Goal: Find specific page/section: Find specific page/section

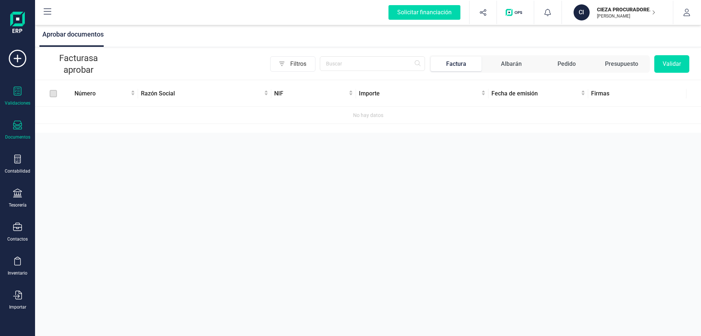
click at [14, 131] on div at bounding box center [17, 126] width 9 height 11
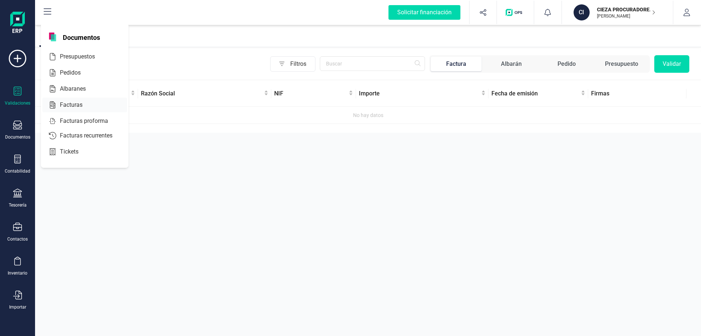
click at [72, 104] on span "Facturas" at bounding box center [76, 104] width 39 height 9
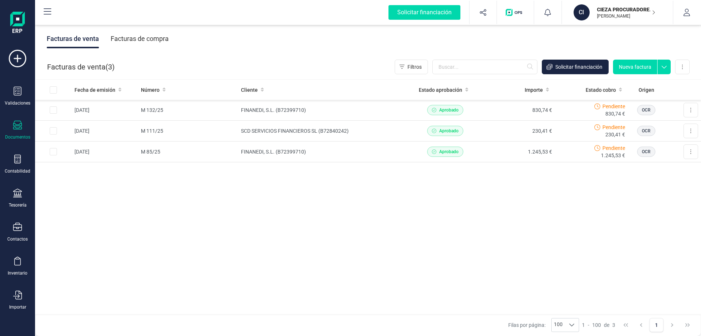
click at [12, 175] on div "Validaciones Documentos Documentos Presupuestos Pedidos Albaranes Facturas Fact…" at bounding box center [17, 200] width 29 height 300
click at [14, 170] on div "Contabilidad" at bounding box center [18, 171] width 26 height 6
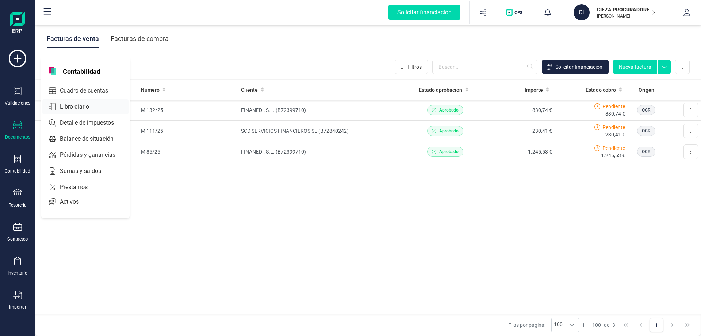
click at [86, 108] on span "Libro diario" at bounding box center [79, 106] width 45 height 9
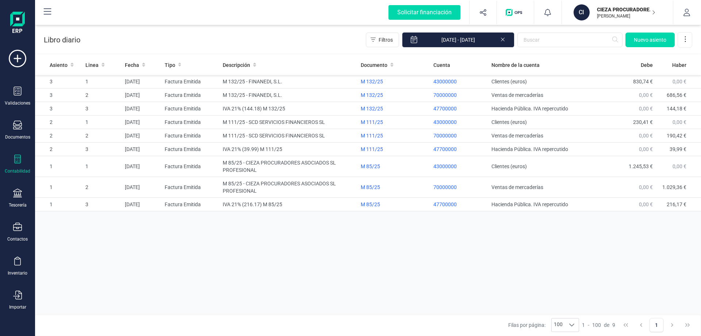
click at [676, 230] on div "Asiento Linea Fecha Tipo Descripción Documento Cuenta Nombre de la cuenta Debe …" at bounding box center [368, 185] width 666 height 261
click at [19, 57] on icon at bounding box center [18, 59] width 18 height 18
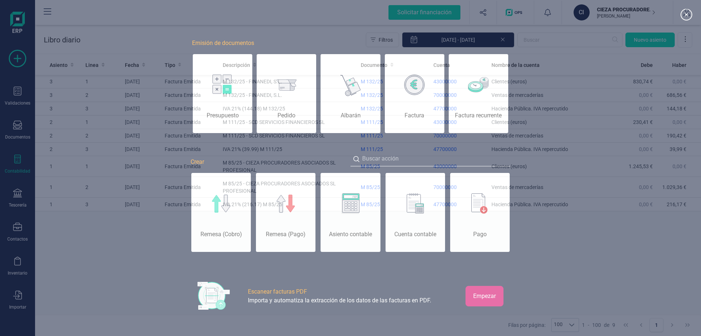
scroll to position [0, 37]
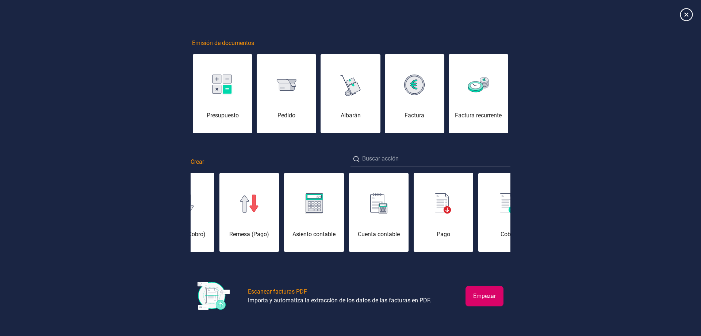
click at [683, 15] on icon at bounding box center [686, 14] width 13 height 13
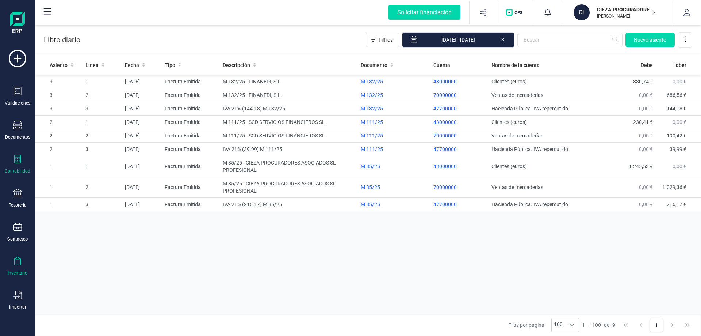
click at [18, 269] on div "Inventario" at bounding box center [17, 265] width 29 height 19
click at [19, 294] on icon at bounding box center [17, 294] width 9 height 9
click at [14, 132] on div "Documentos" at bounding box center [17, 130] width 29 height 19
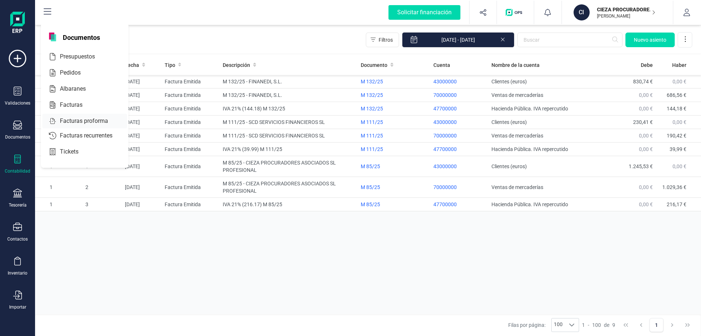
click at [74, 121] on span "Facturas proforma" at bounding box center [89, 121] width 64 height 9
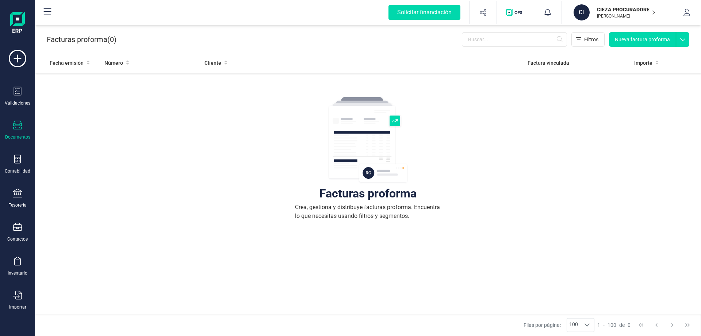
click at [14, 128] on icon at bounding box center [17, 125] width 9 height 9
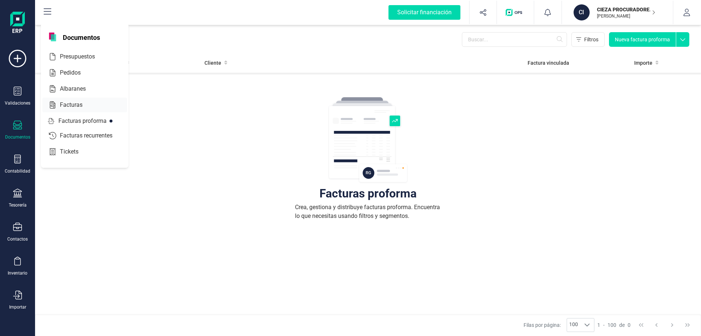
click at [60, 102] on span "Facturas" at bounding box center [76, 104] width 39 height 9
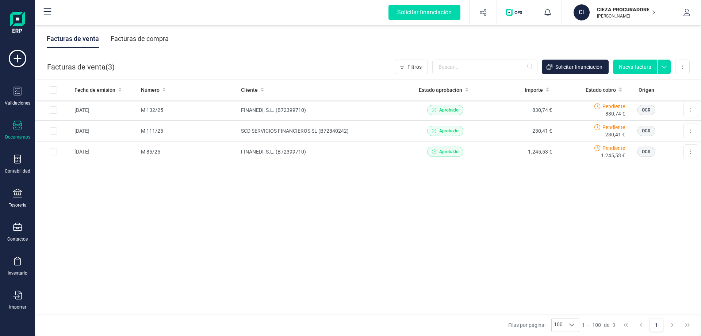
click at [146, 323] on div "Filas por página: 100 100 100 1 - 100 de 3 1" at bounding box center [368, 325] width 666 height 22
click at [22, 295] on div "Importar" at bounding box center [17, 299] width 29 height 19
click at [77, 229] on span "Facturas" at bounding box center [76, 226] width 39 height 9
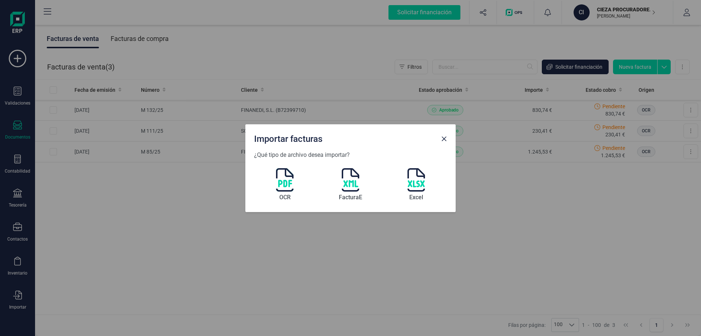
click at [290, 184] on img at bounding box center [285, 179] width 18 height 23
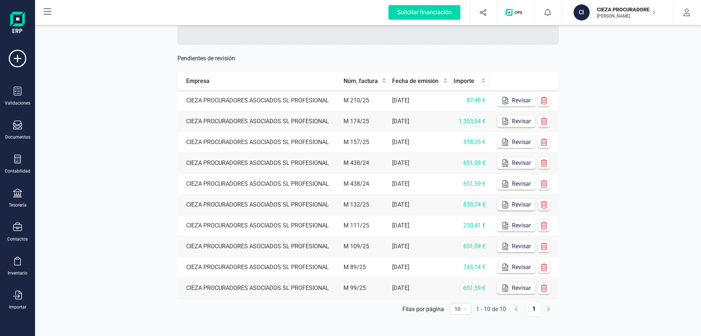
scroll to position [129, 0]
